Goal: Navigation & Orientation: Find specific page/section

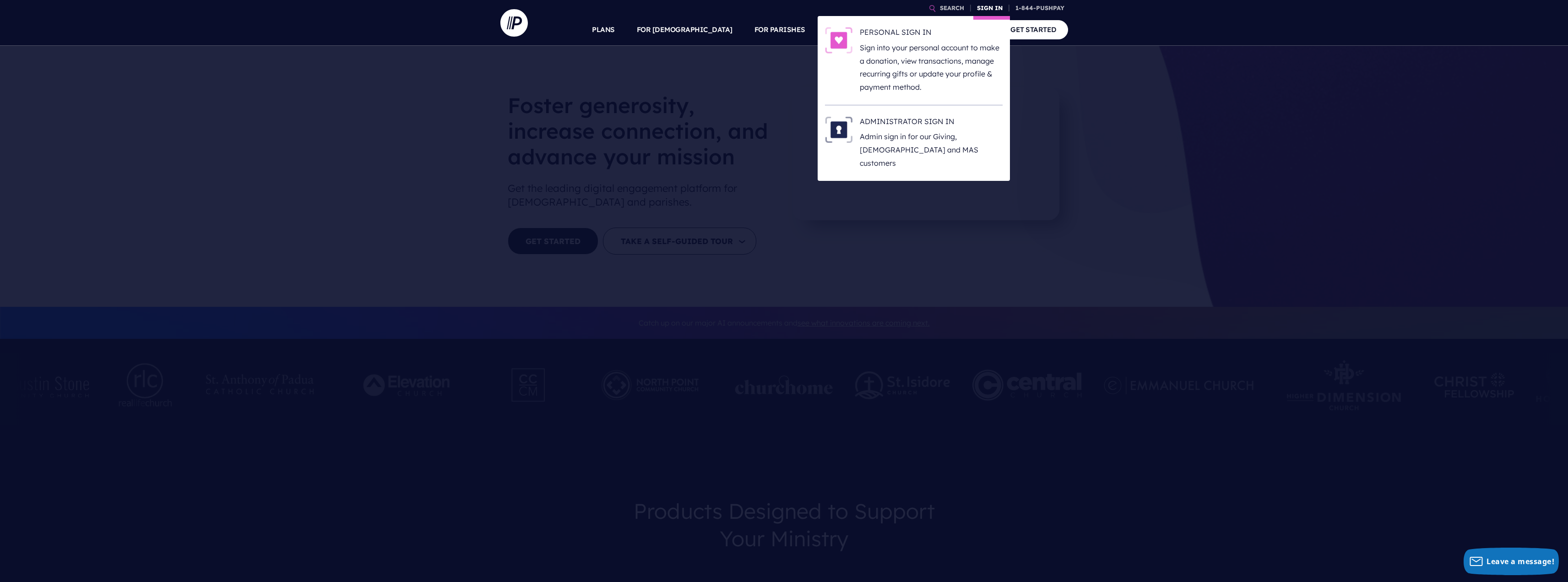
click at [993, 10] on link "SIGN IN" at bounding box center [990, 8] width 33 height 16
click at [911, 122] on h6 "ADMINISTRATOR SIGN IN" at bounding box center [931, 123] width 143 height 14
click at [997, 10] on link "SIGN IN" at bounding box center [990, 8] width 33 height 16
click at [912, 127] on h6 "ADMINISTRATOR SIGN IN" at bounding box center [931, 123] width 143 height 14
